Goal: Information Seeking & Learning: Learn about a topic

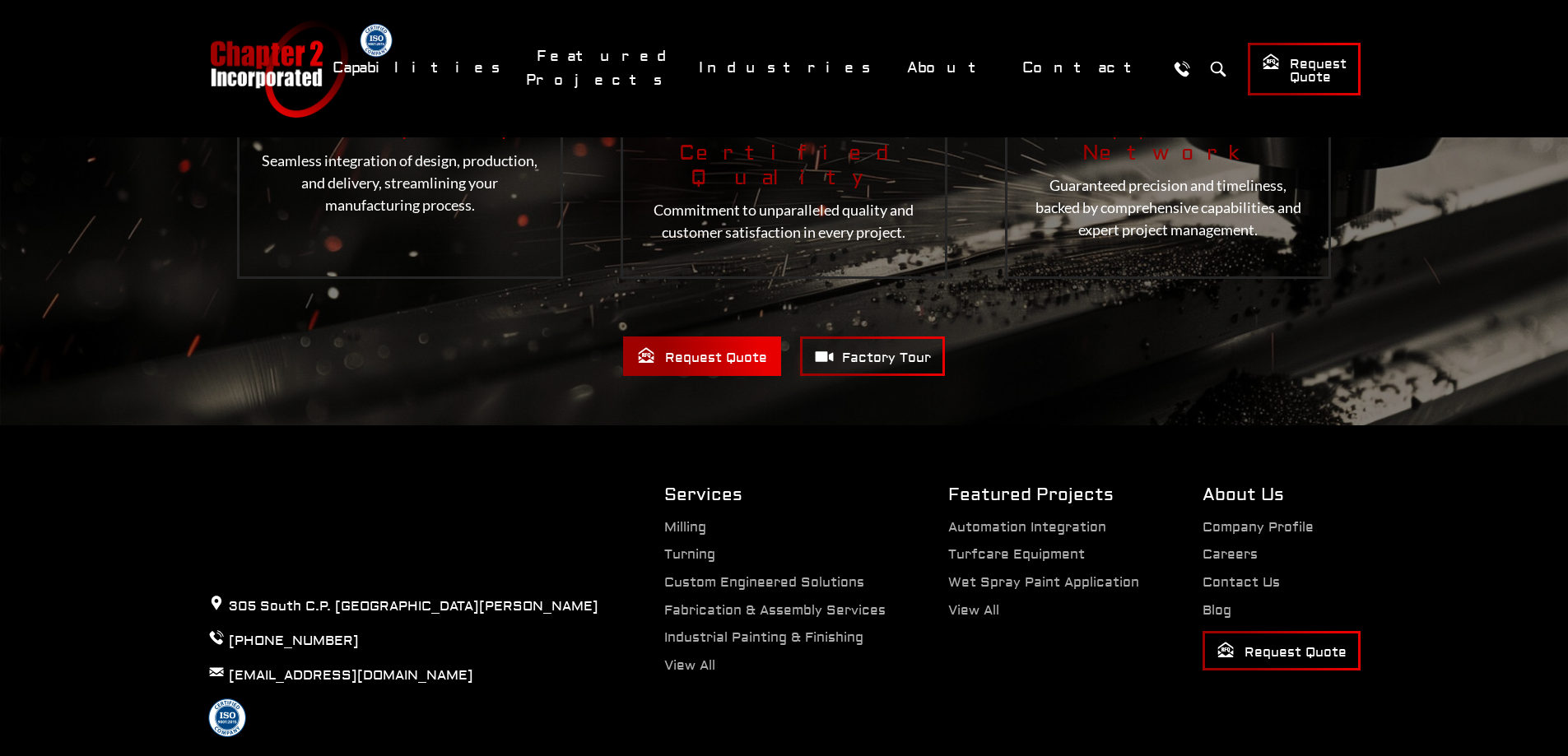
scroll to position [3364, 0]
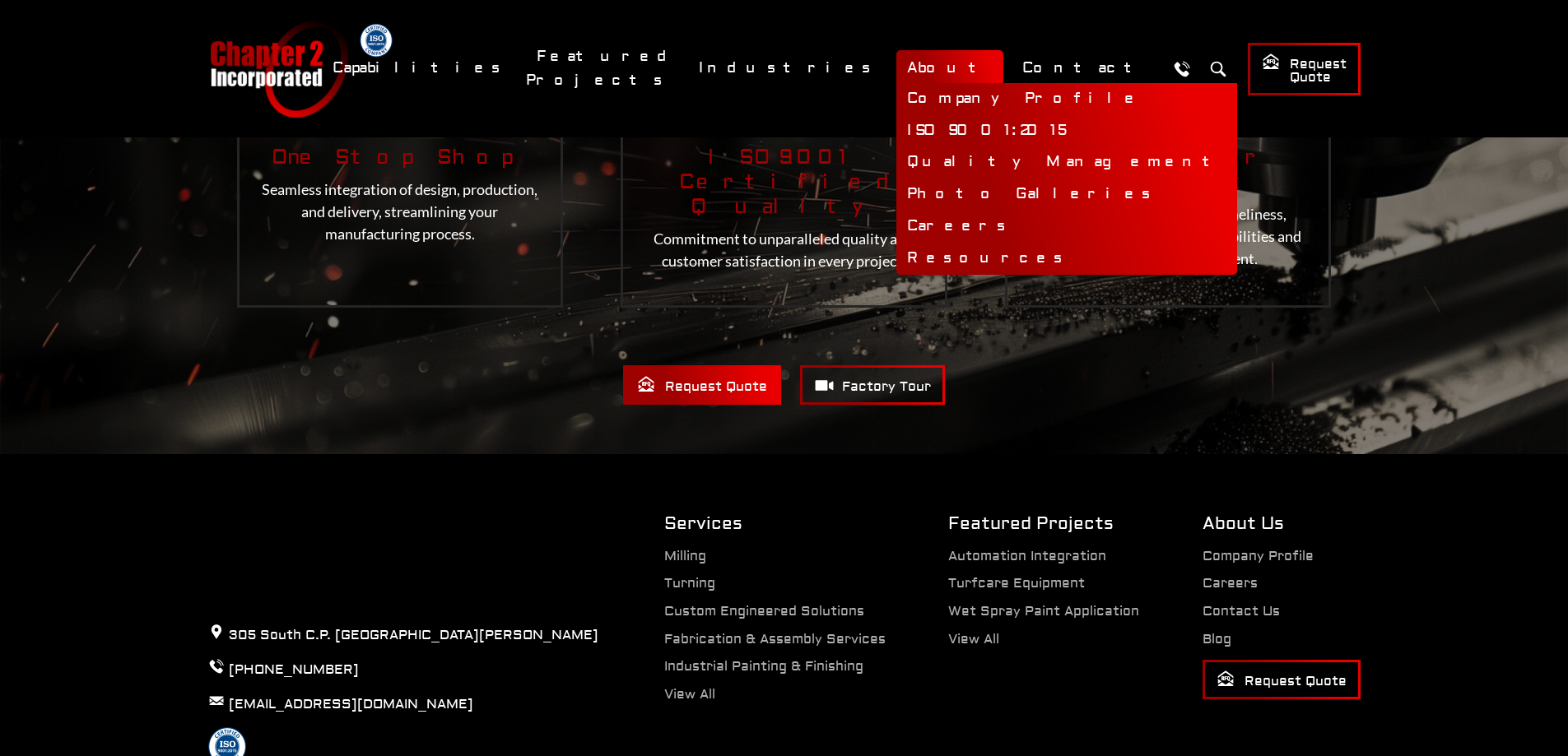
click at [974, 66] on link "About" at bounding box center [950, 68] width 107 height 35
click at [984, 94] on link "Company Profile" at bounding box center [1067, 99] width 341 height 32
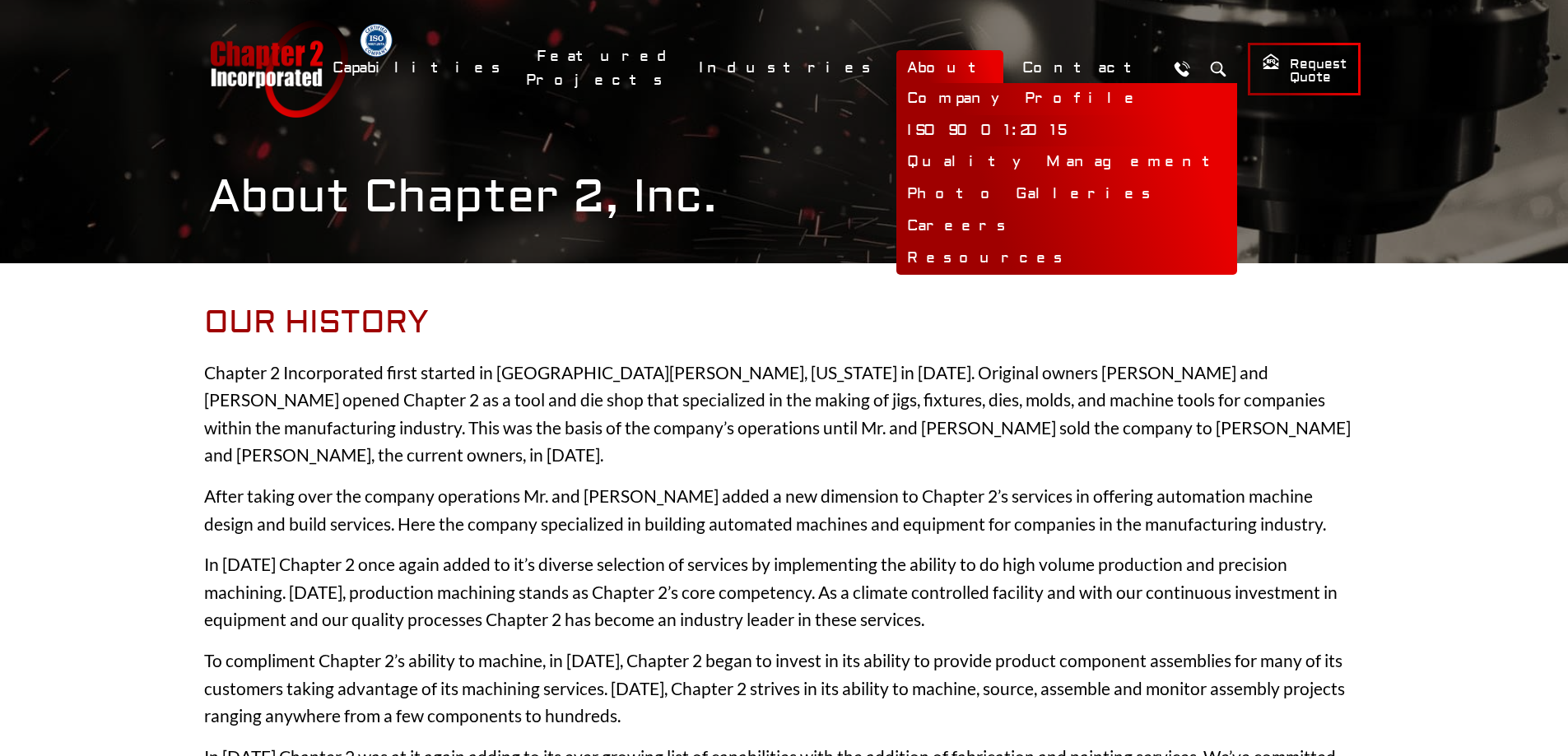
click at [990, 125] on link "ISO 9001:2015" at bounding box center [1067, 131] width 341 height 32
click at [994, 161] on link "Quality Management" at bounding box center [1067, 162] width 341 height 32
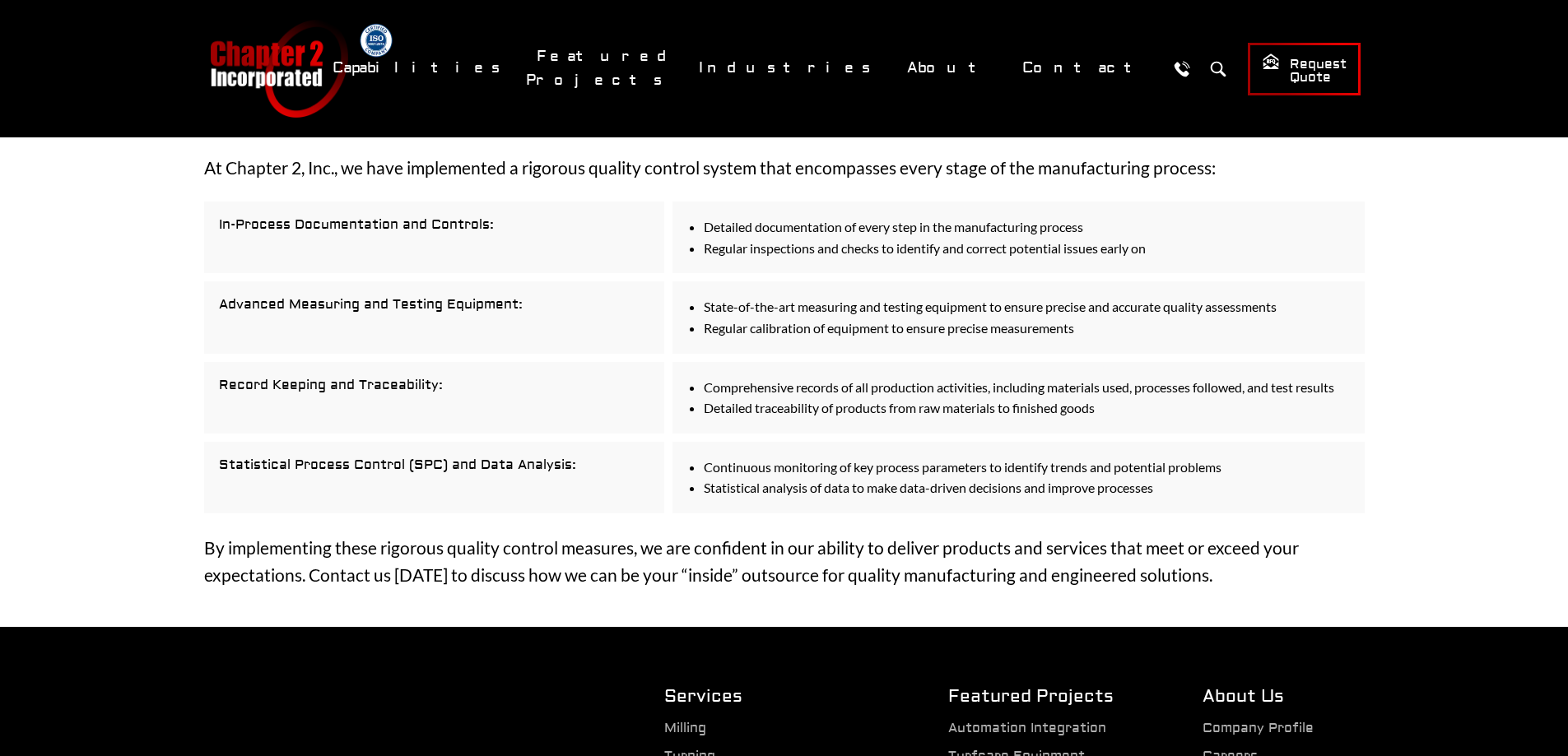
scroll to position [1873, 0]
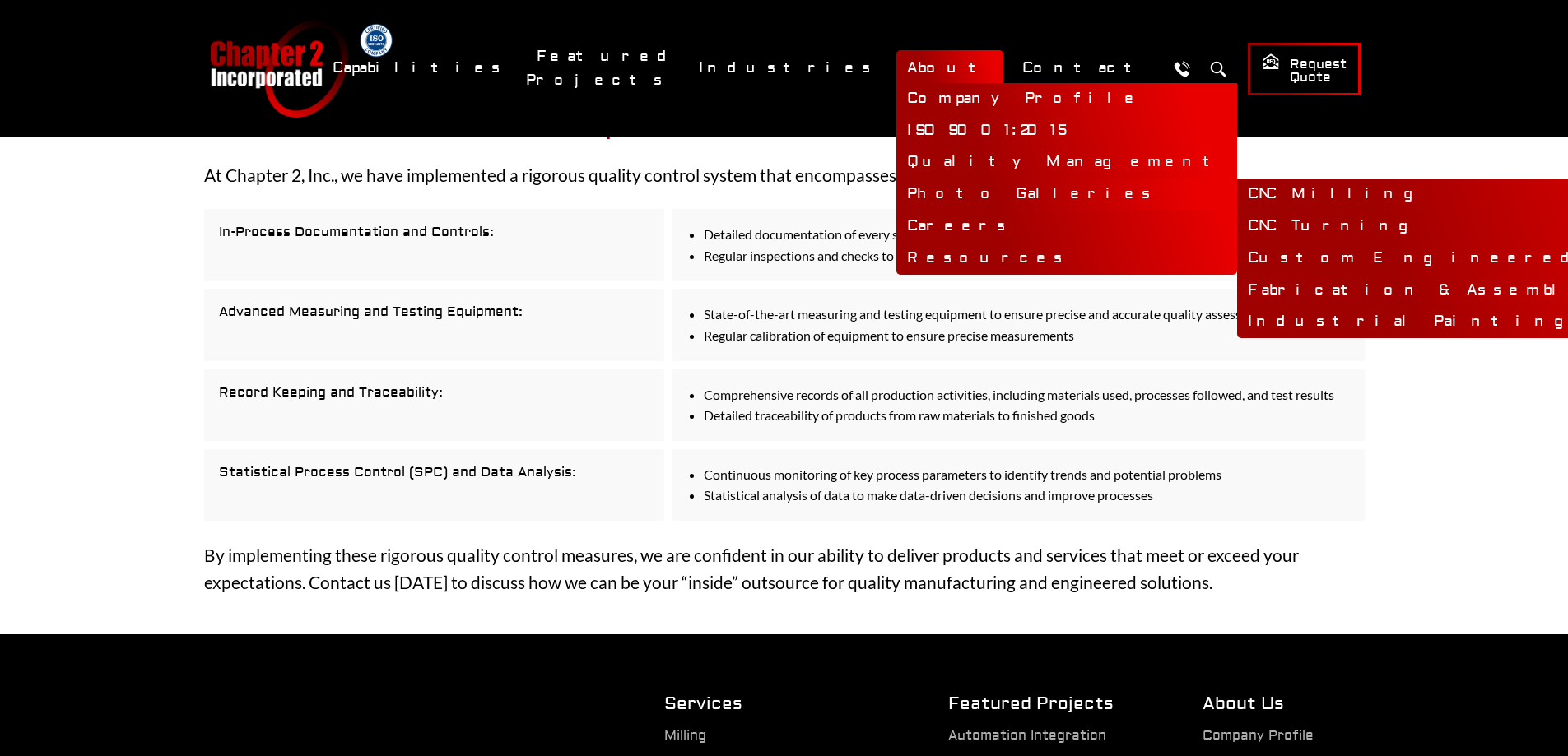
click at [996, 188] on link "Photo Galleries" at bounding box center [1067, 194] width 341 height 32
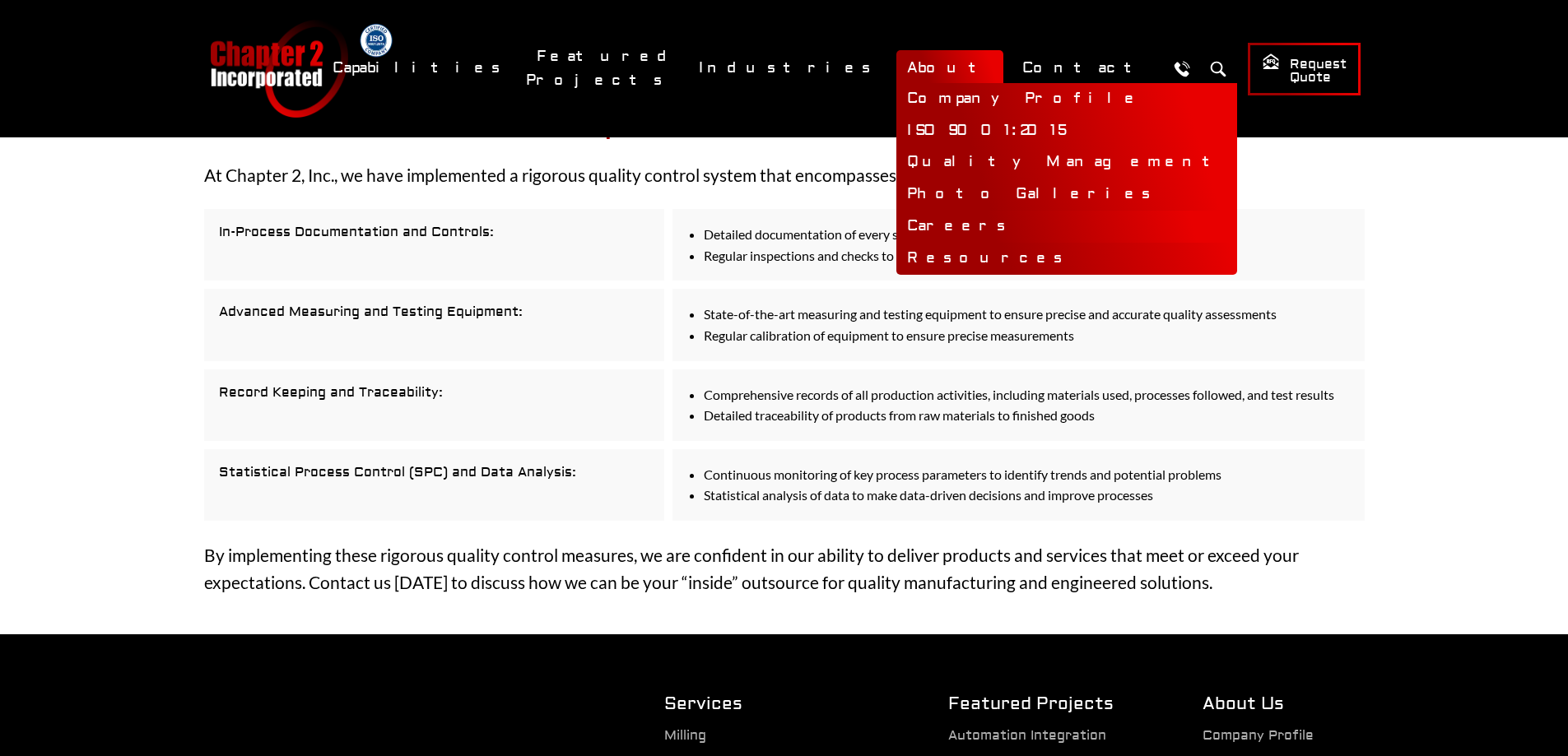
click at [994, 231] on link "Careers" at bounding box center [1067, 226] width 341 height 32
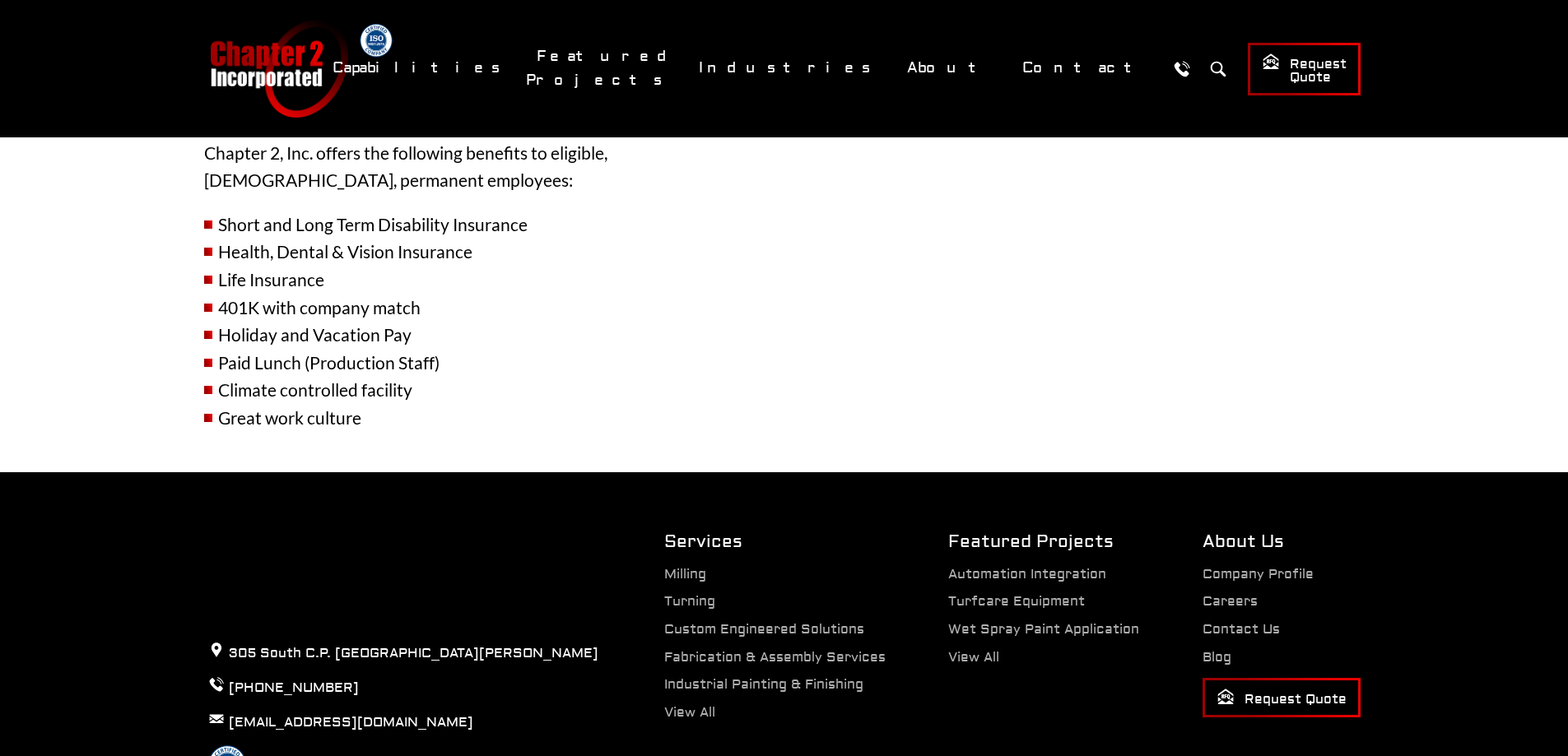
scroll to position [613, 0]
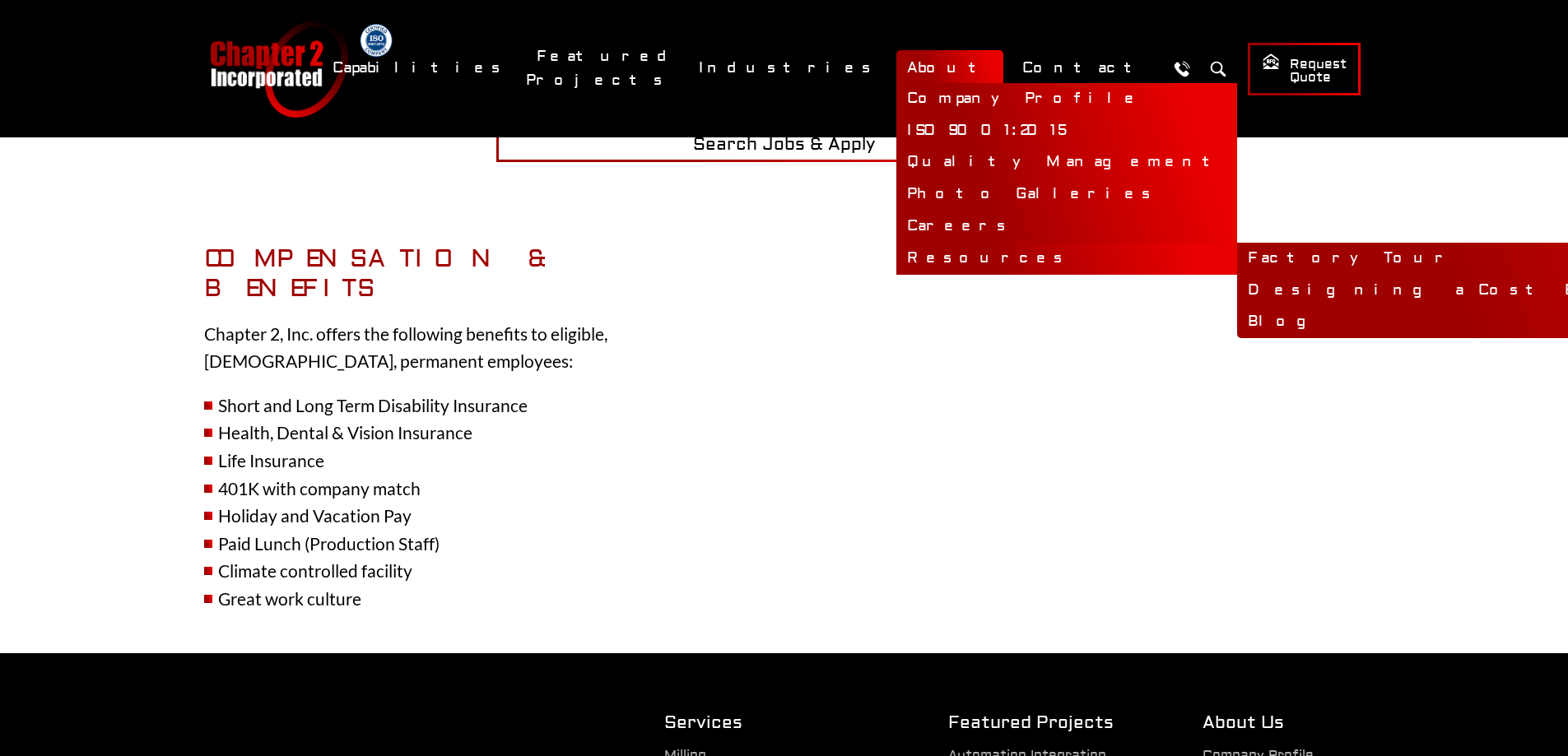
click at [998, 250] on link "Resources" at bounding box center [1067, 259] width 341 height 32
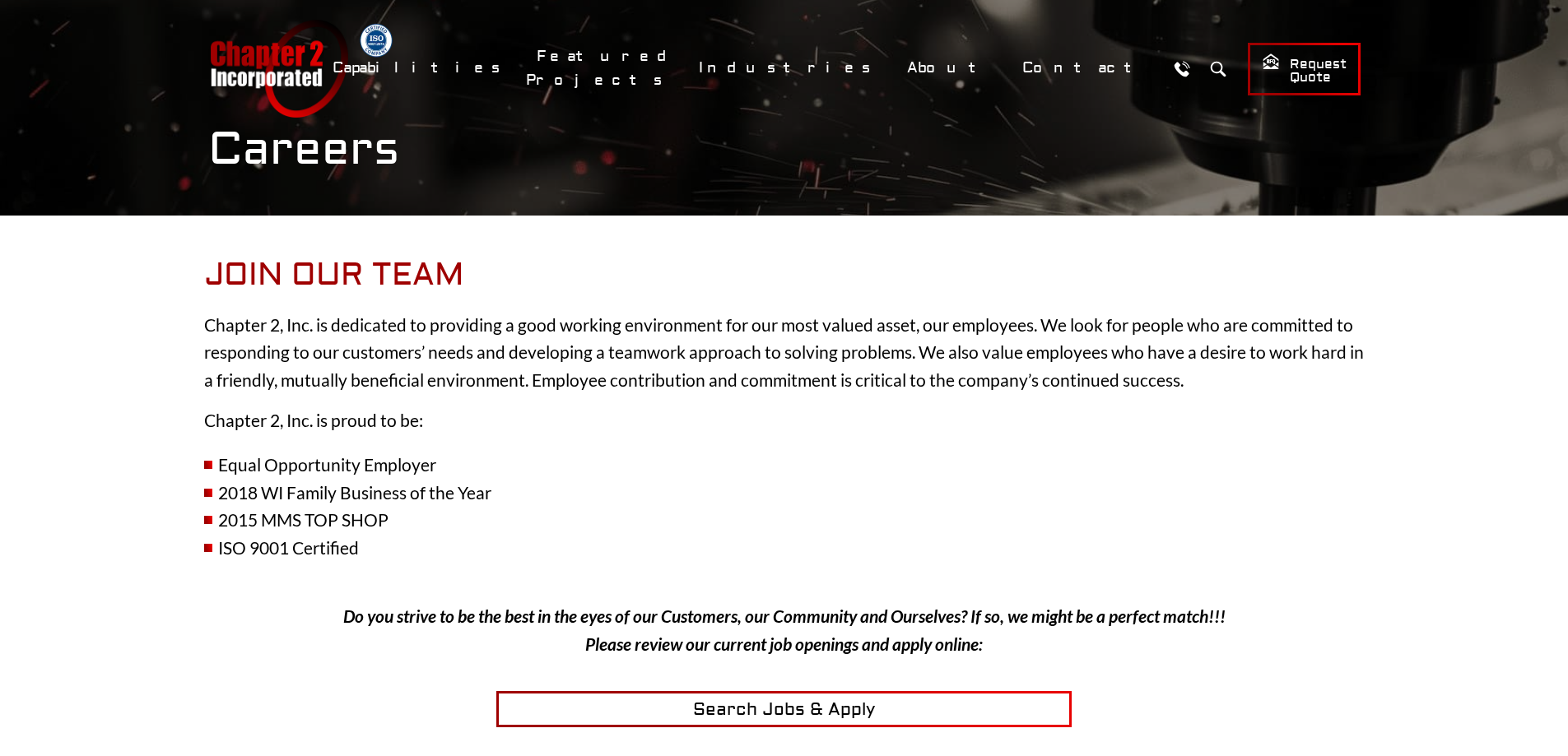
scroll to position [0, 0]
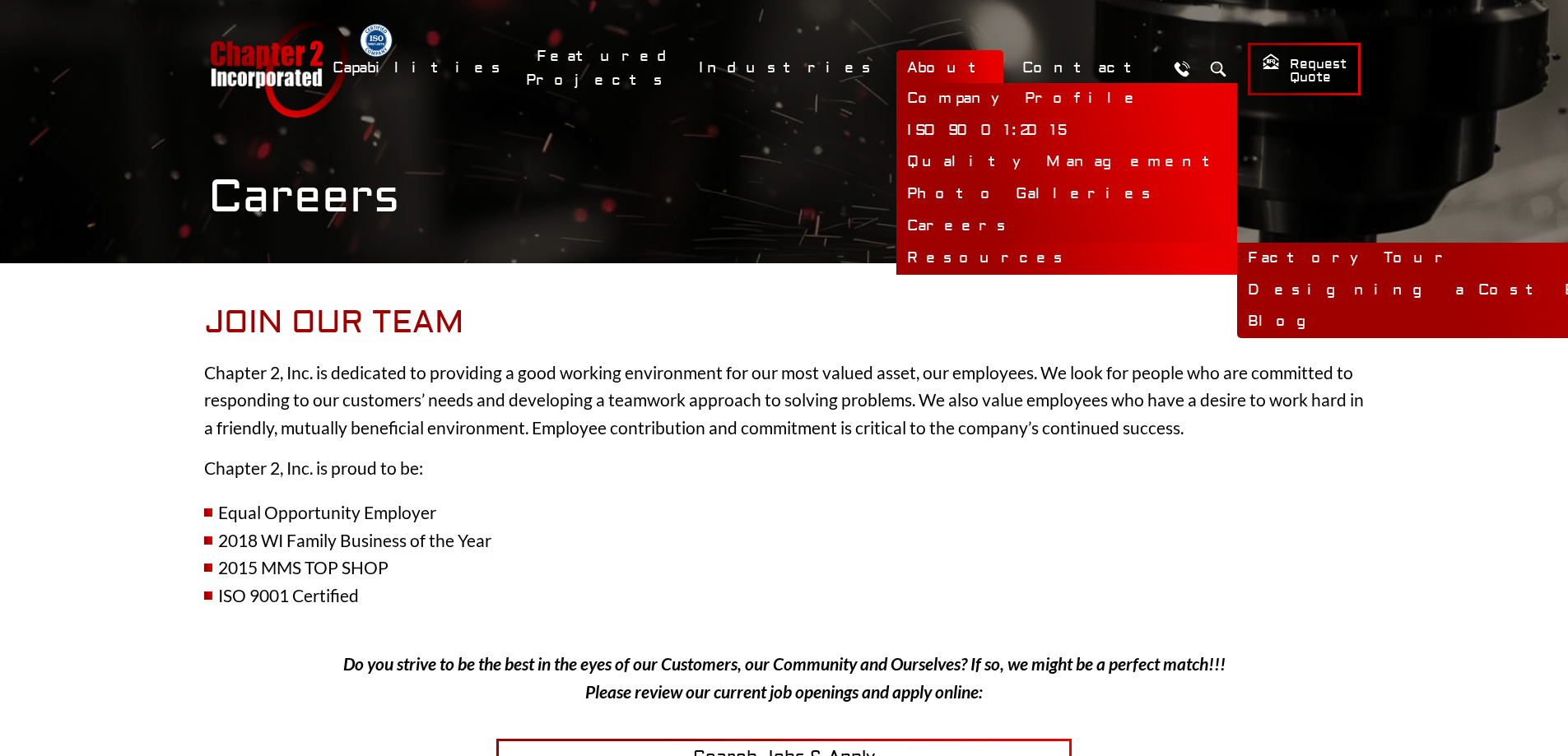
click at [978, 254] on link "Resources" at bounding box center [1067, 259] width 341 height 32
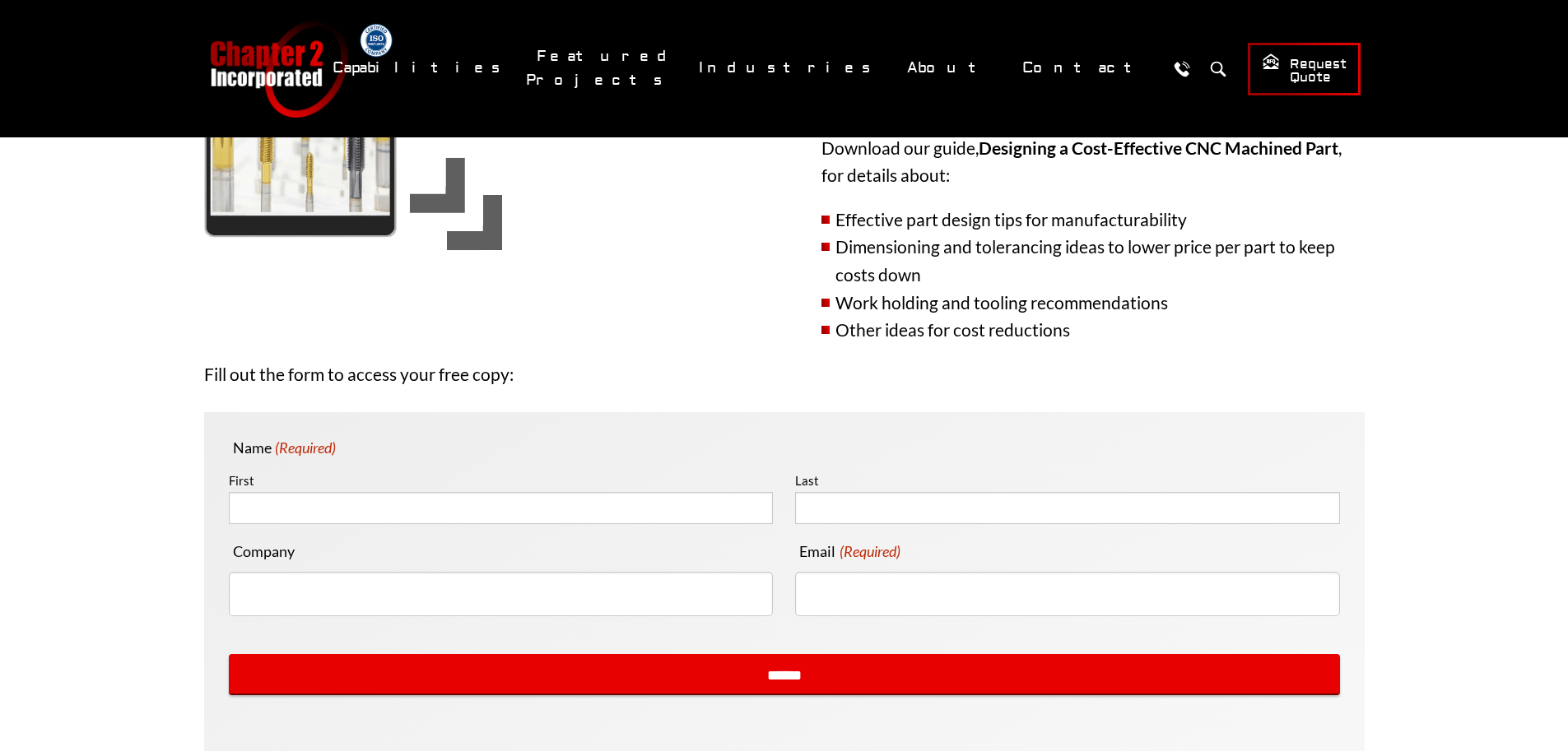
scroll to position [83, 0]
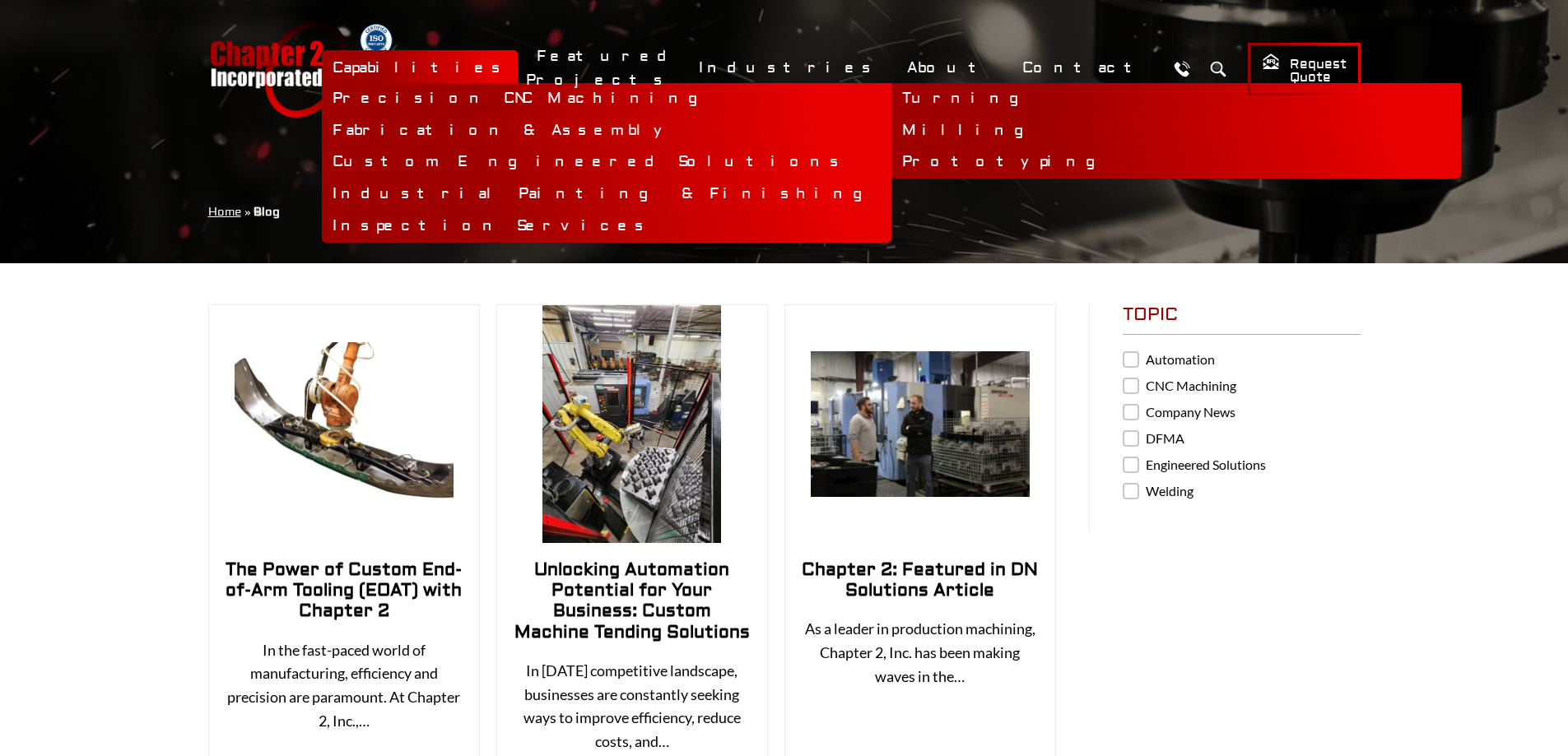
click at [891, 96] on link "Turning" at bounding box center [1176, 99] width 570 height 32
